Goal: Task Accomplishment & Management: Complete application form

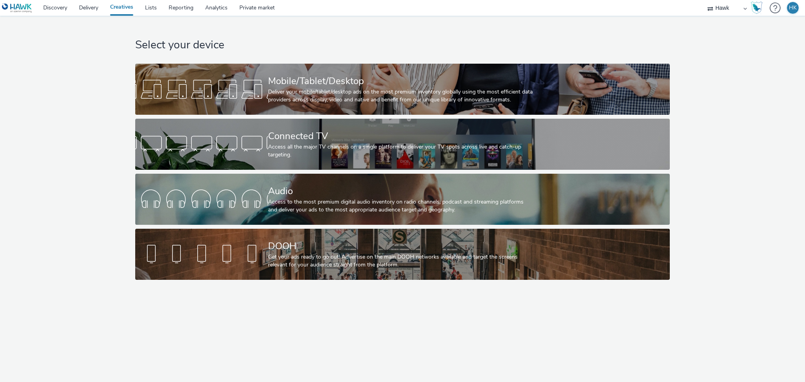
select select "11a7df10-284f-415c-b52a-427acf4c31ae"
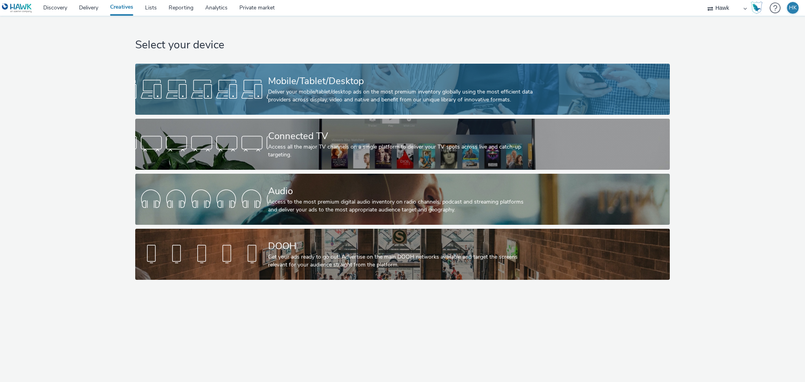
click at [392, 81] on div "Mobile/Tablet/Desktop" at bounding box center [401, 81] width 266 height 14
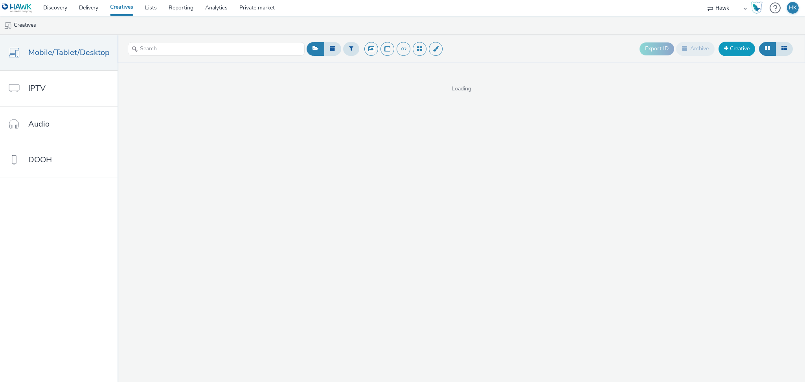
click at [727, 50] on span at bounding box center [726, 49] width 4 height 6
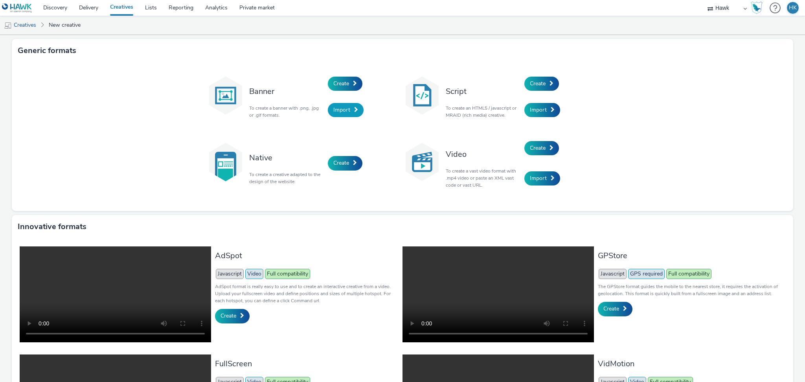
click at [333, 109] on span "Import" at bounding box center [341, 109] width 17 height 7
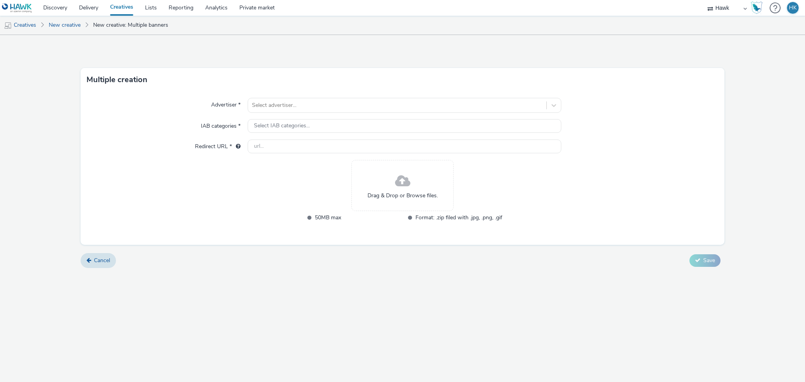
click at [388, 174] on div "Drag & Drop or Browse files." at bounding box center [402, 185] width 102 height 51
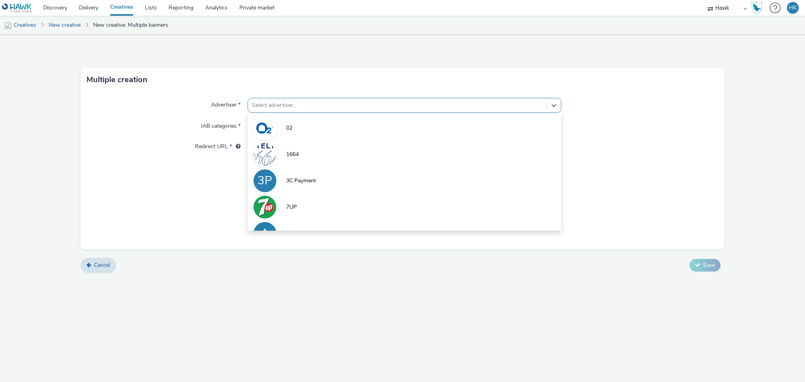
click at [311, 105] on div at bounding box center [397, 105] width 291 height 9
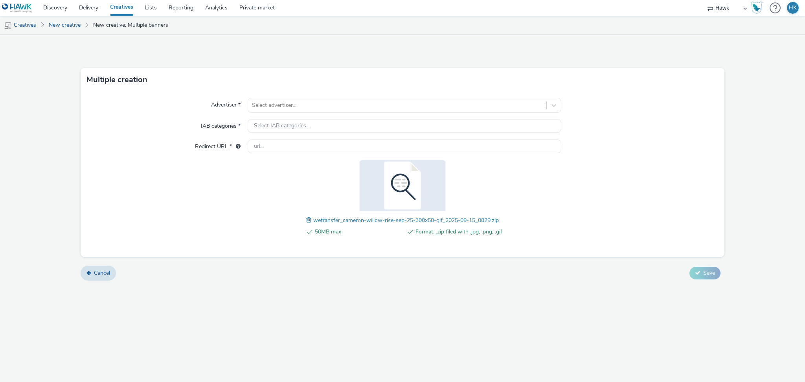
click at [221, 84] on div "Multiple creation" at bounding box center [403, 80] width 644 height 24
click at [275, 96] on div "Advertiser * Select advertiser... IAB categories * Select IAB categories... Red…" at bounding box center [403, 175] width 644 height 166
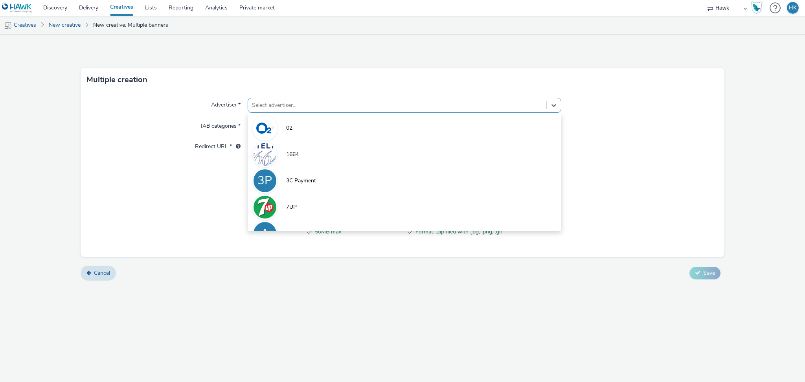
click at [280, 103] on div at bounding box center [397, 105] width 291 height 9
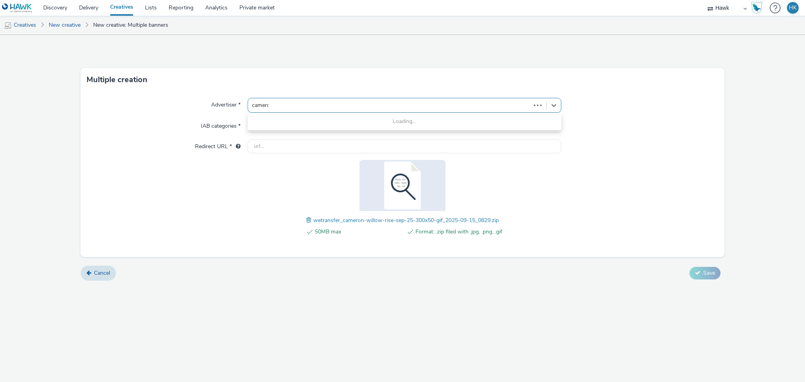
type input "[PERSON_NAME]"
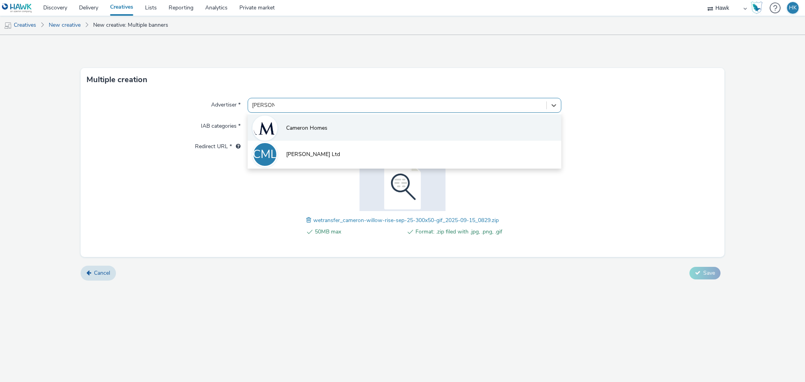
click at [301, 129] on span "Cameron Homes" at bounding box center [306, 128] width 41 height 8
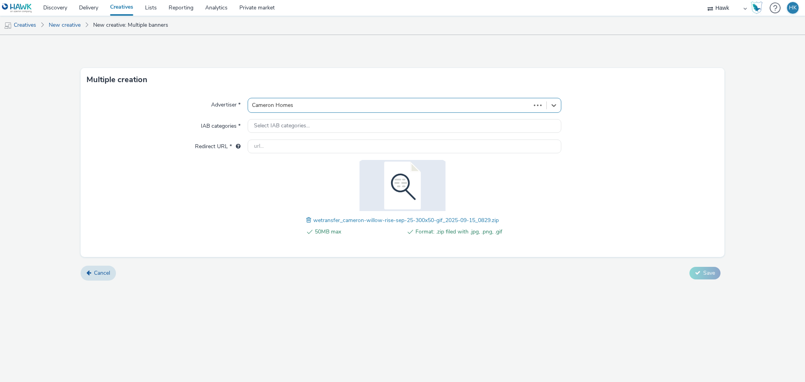
type input "[URL][DOMAIN_NAME]"
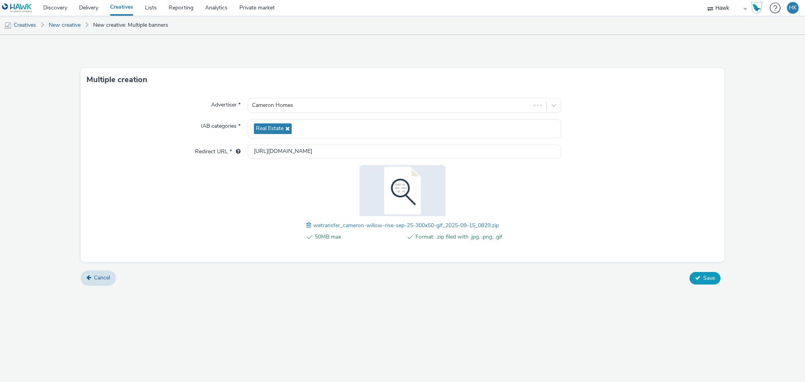
click at [707, 275] on span "Save" at bounding box center [709, 277] width 12 height 7
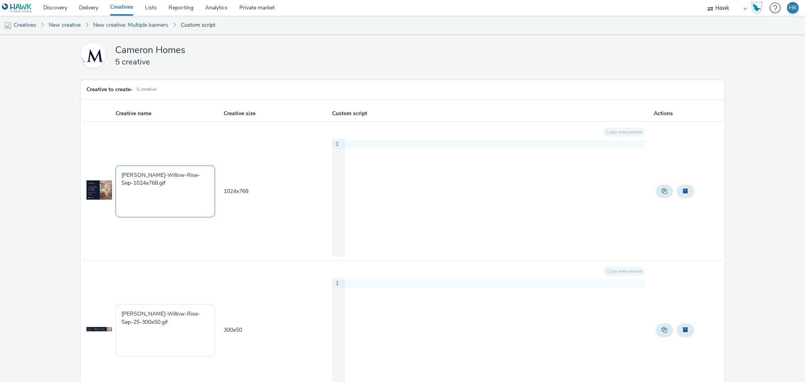
drag, startPoint x: 174, startPoint y: 191, endPoint x: 92, endPoint y: 164, distance: 86.9
click at [92, 164] on tr "[PERSON_NAME]-Willow-Rise-Sep-1024x768.gif 1024 x 768 Copy everywhere 9 1 ›" at bounding box center [403, 191] width 640 height 139
paste textarea "UK_Cameron Homes_Willow Rise_Hawk_Banner_300x250_45916"
drag, startPoint x: 193, startPoint y: 183, endPoint x: 171, endPoint y: 181, distance: 22.1
click at [171, 181] on textarea "UK_Cameron Homes_Willow Rise_Hawk_Banner_300x250_45916" at bounding box center [166, 192] width 100 height 52
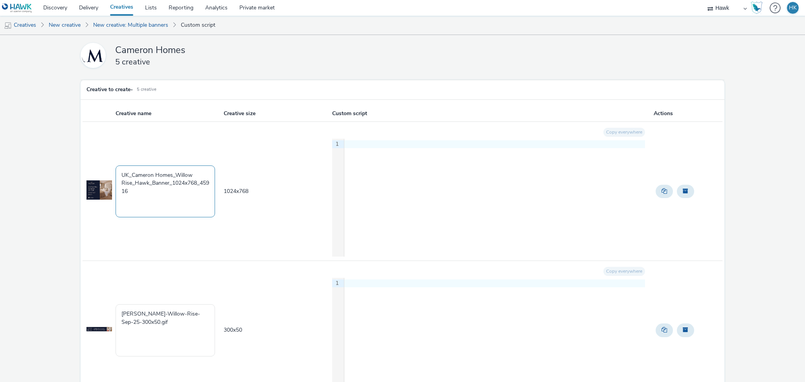
drag, startPoint x: 200, startPoint y: 182, endPoint x: 208, endPoint y: 189, distance: 10.6
click at [208, 189] on textarea "UK_Cameron Homes_Willow Rise_Hawk_Banner_1024x768_45916" at bounding box center [166, 192] width 100 height 52
drag, startPoint x: 163, startPoint y: 189, endPoint x: 109, endPoint y: 170, distance: 57.1
click at [109, 170] on tr "UK_Cameron Homes_Willow Rise_Hawk_Banner_1024x768_16/9/2025 1024 x 768 Copy eve…" at bounding box center [403, 191] width 640 height 139
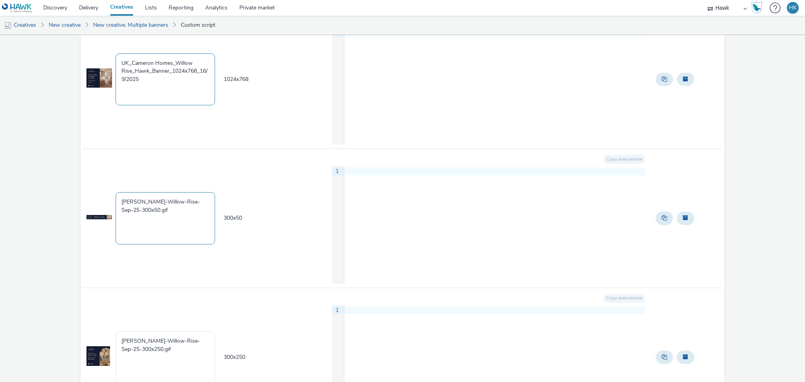
scroll to position [112, 0]
type textarea "UK_Cameron Homes_Willow Rise_Hawk_Banner_1024x768_16/9/2025"
drag, startPoint x: 164, startPoint y: 210, endPoint x: 98, endPoint y: 190, distance: 69.1
click at [98, 190] on tr "[PERSON_NAME]-Willow-Rise-Sep-25-300x50.gif 300 x 50 Copy everywhere 9 1 ›" at bounding box center [403, 218] width 640 height 139
paste textarea "UK_Cameron Homes_Willow Rise_Hawk_Banner_1024x768_16/9/2025"
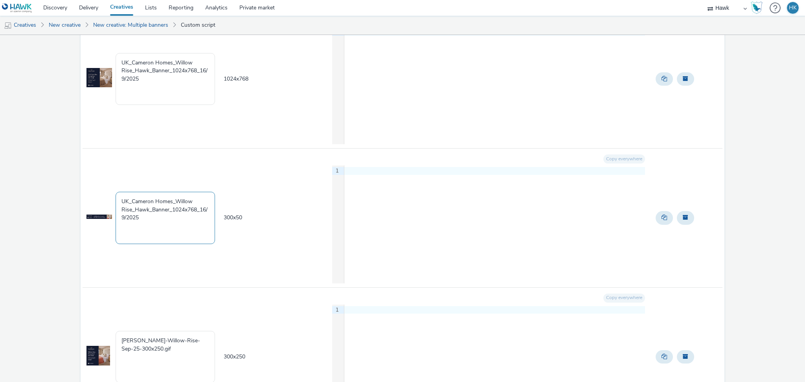
drag, startPoint x: 197, startPoint y: 210, endPoint x: 173, endPoint y: 208, distance: 24.5
click at [173, 208] on textarea "UK_Cameron Homes_Willow Rise_Hawk_Banner_1024x768_16/9/2025" at bounding box center [166, 218] width 100 height 52
drag, startPoint x: 142, startPoint y: 224, endPoint x: 111, endPoint y: 192, distance: 45.0
click at [111, 192] on tr "UK_Cameron Homes_Willow Rise_Hawk_Banner_300x50_16/9/2025 300 x 50 Copy everywh…" at bounding box center [403, 218] width 640 height 139
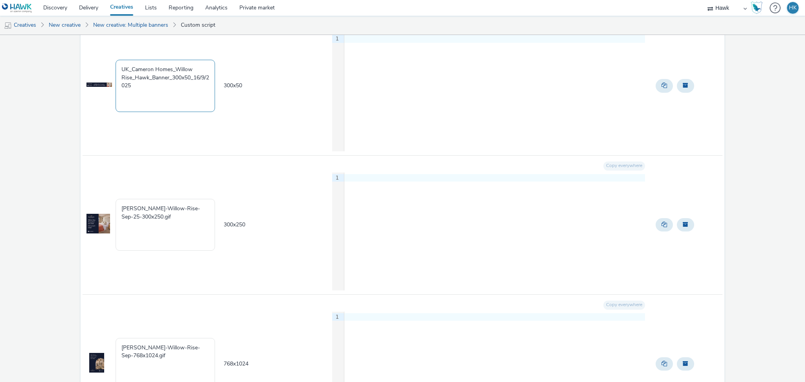
scroll to position [247, 0]
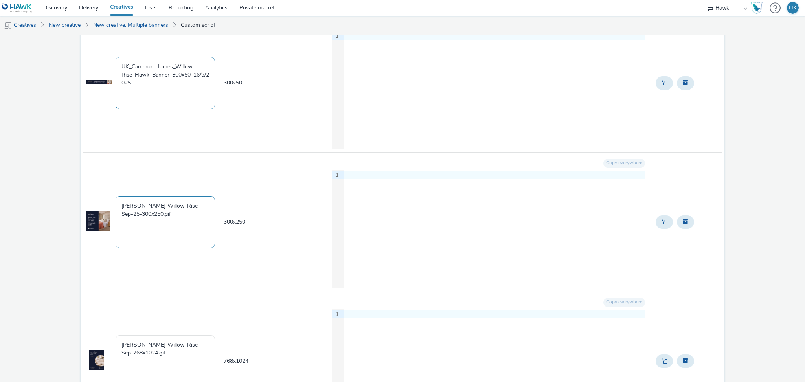
type textarea "UK_Cameron Homes_Willow Rise_Hawk_Banner_300x50_16/9/2025"
drag, startPoint x: 158, startPoint y: 219, endPoint x: 99, endPoint y: 191, distance: 64.7
click at [99, 191] on tr "[PERSON_NAME]-Willow-Rise-Sep-25-300x250.gif 300 x 250 Copy everywhere 9 1 ›" at bounding box center [403, 222] width 640 height 139
paste textarea "UK_Cameron Homes_Willow Rise_Hawk_Banner_300x50_16/9/2025"
click at [186, 214] on textarea "UK_Cameron Homes_Willow Rise_Hawk_Banner_300x50_16/9/2025" at bounding box center [166, 222] width 100 height 52
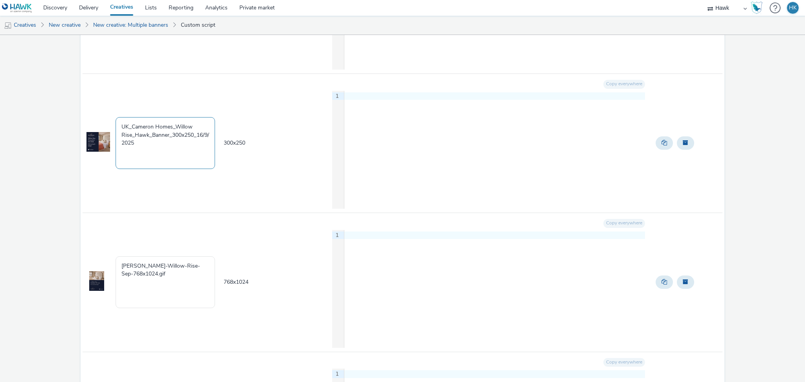
scroll to position [335, 0]
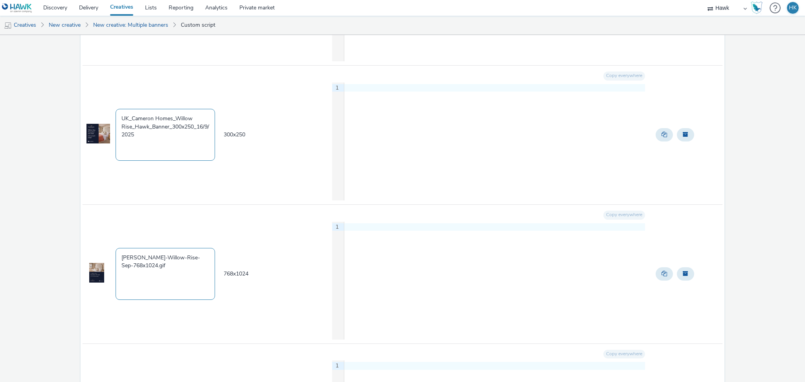
type textarea "UK_Cameron Homes_Willow Rise_Hawk_Banner_300x250_16/9/2025"
drag, startPoint x: 158, startPoint y: 267, endPoint x: 96, endPoint y: 240, distance: 67.1
click at [96, 240] on tr "[PERSON_NAME]-Willow-Rise-Sep-768x1024.gif 768 x 1024 Copy everywhere 9 1 ›" at bounding box center [403, 273] width 640 height 139
paste textarea "UK_Cameron Homes_Willow Rise_Hawk_Banner_300x50_16/9/2025"
drag, startPoint x: 172, startPoint y: 263, endPoint x: 190, endPoint y: 265, distance: 17.4
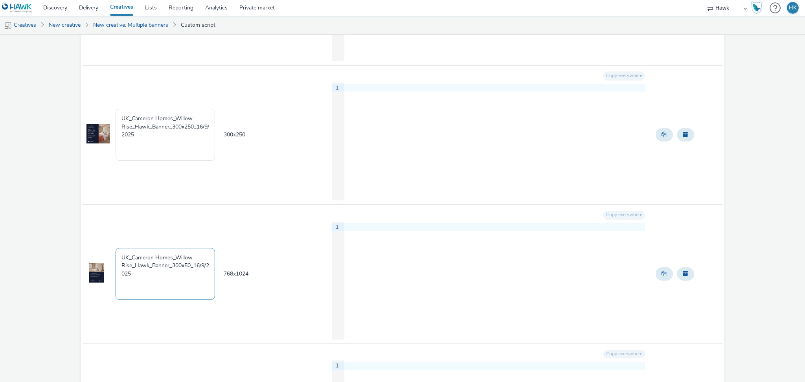
click at [190, 265] on textarea "UK_Cameron Homes_Willow Rise_Hawk_Banner_300x50_16/9/2025" at bounding box center [166, 274] width 100 height 52
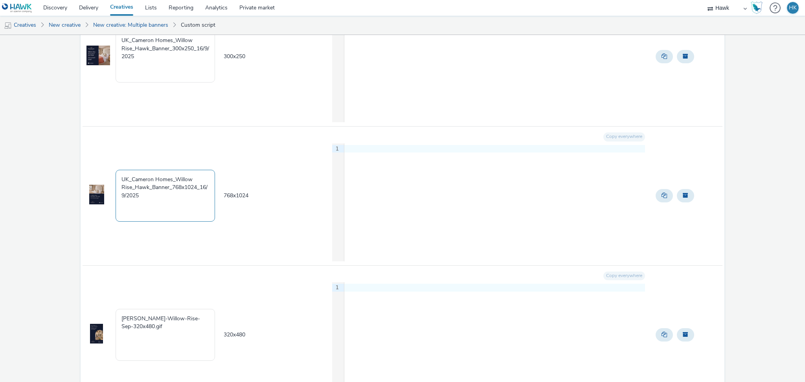
scroll to position [473, 0]
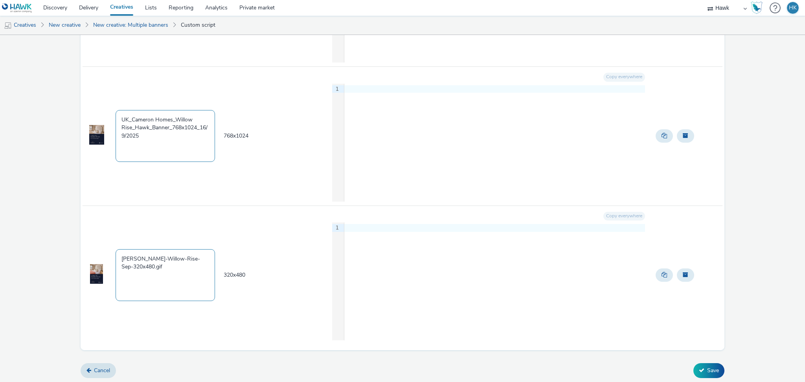
type textarea "UK_Cameron Homes_Willow Rise_Hawk_Banner_768x1024_16/9/2025"
drag, startPoint x: 165, startPoint y: 270, endPoint x: 106, endPoint y: 250, distance: 62.5
click at [106, 250] on tr "[PERSON_NAME]-Willow-Rise-Sep-320x480.gif 320 x 480 Copy everywhere 9 1 ›" at bounding box center [403, 275] width 640 height 139
paste textarea "UK_Cameron Homes_Willow Rise_Hawk_Banner_300x50_16/9/2025"
drag, startPoint x: 190, startPoint y: 268, endPoint x: 175, endPoint y: 267, distance: 15.0
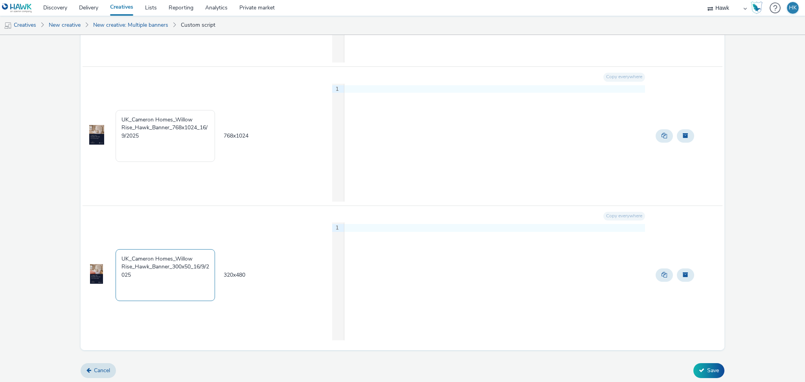
click at [175, 267] on textarea "UK_Cameron Homes_Willow Rise_Hawk_Banner_300x50_16/9/2025" at bounding box center [166, 275] width 100 height 52
type textarea "UK_Cameron Homes_Willow Rise_Hawk_Banner_320x480_16/9/2025"
click at [699, 370] on icon at bounding box center [702, 371] width 6 height 6
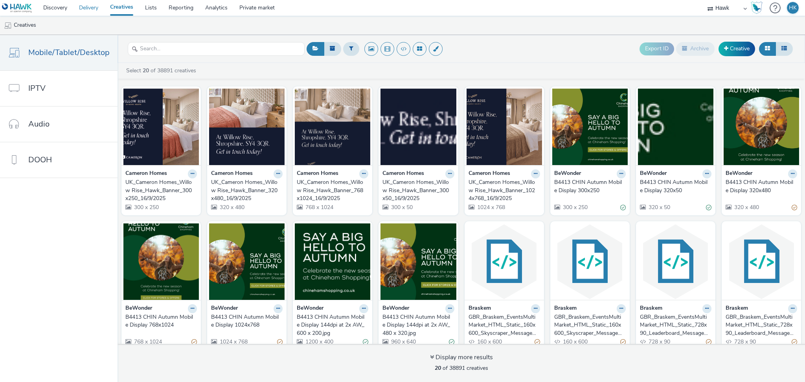
click at [101, 11] on link "Delivery" at bounding box center [88, 8] width 31 height 16
